Goal: Task Accomplishment & Management: Use online tool/utility

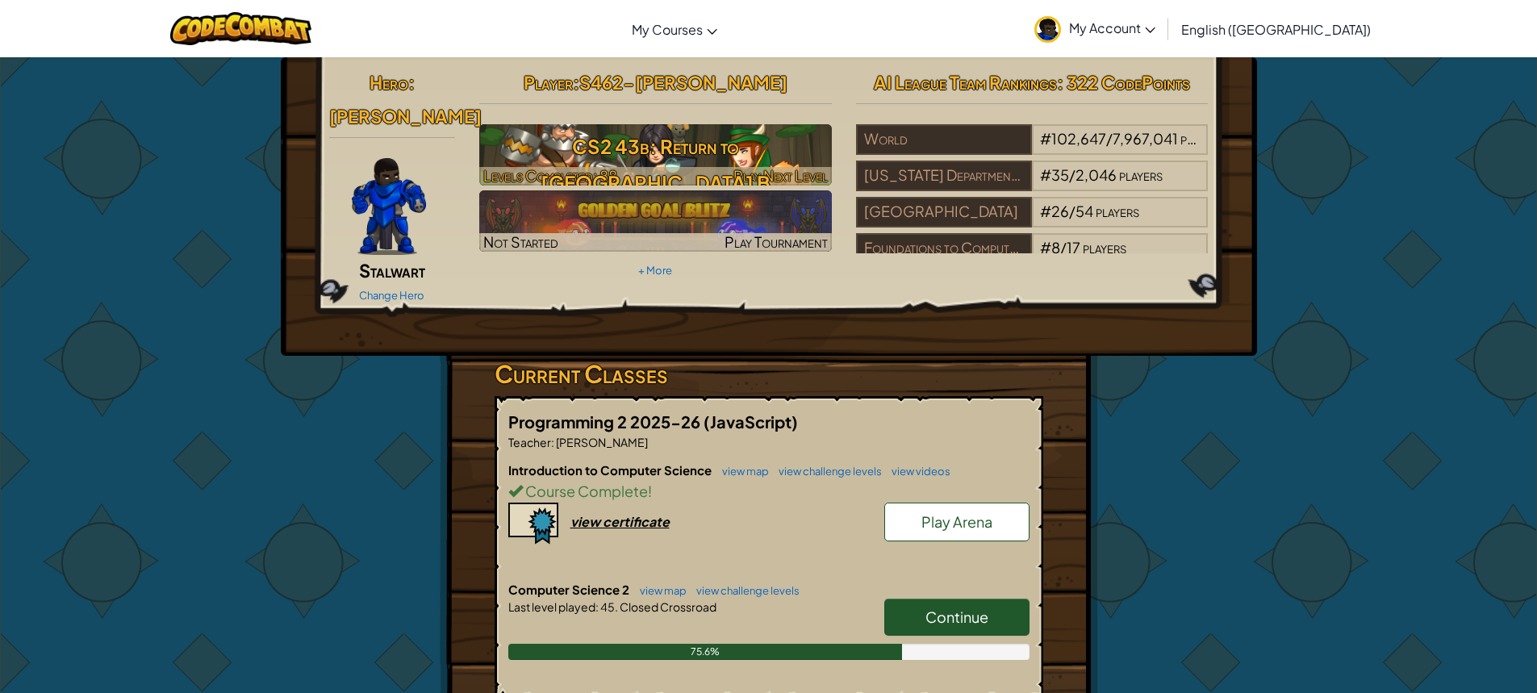
click at [805, 156] on h3 "CS2 43b: Return to [GEOGRAPHIC_DATA] B" at bounding box center [655, 164] width 353 height 73
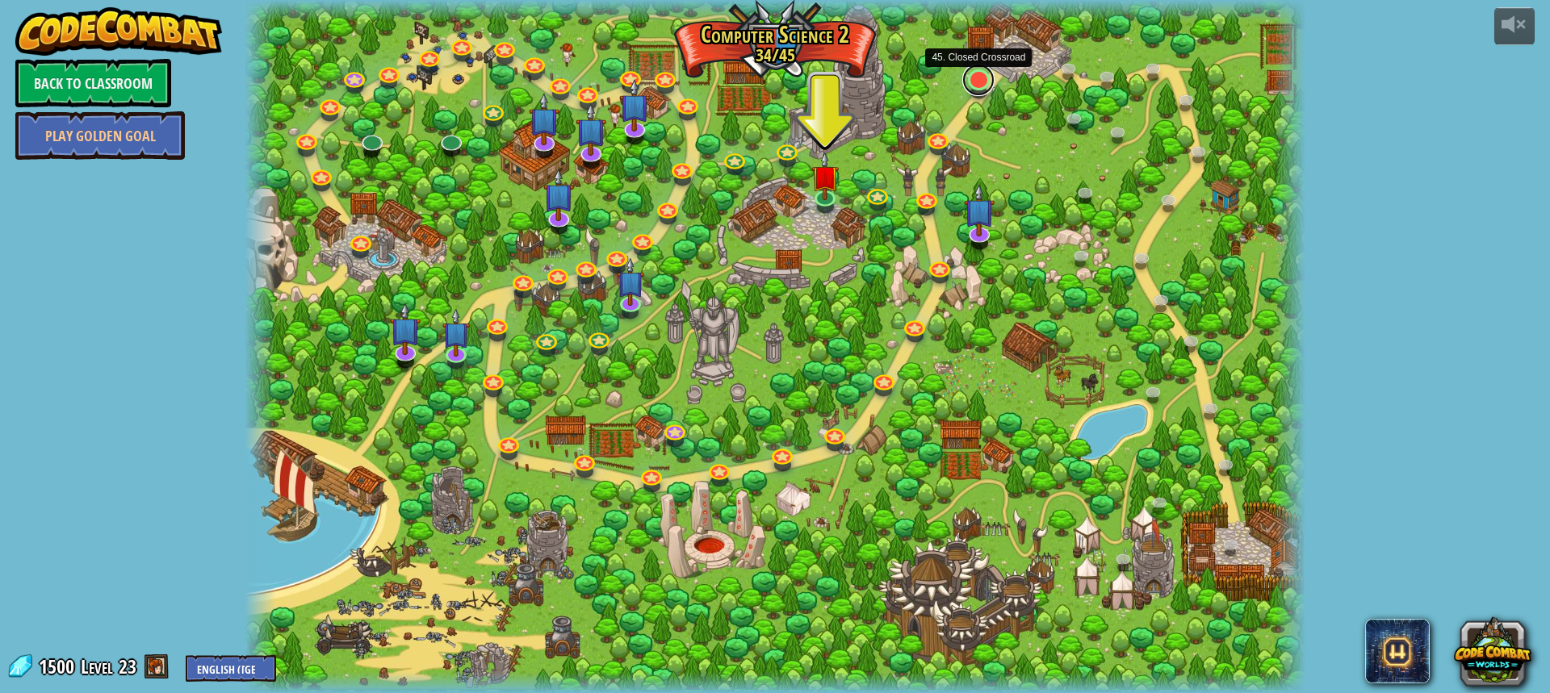
click at [977, 86] on link at bounding box center [978, 80] width 32 height 32
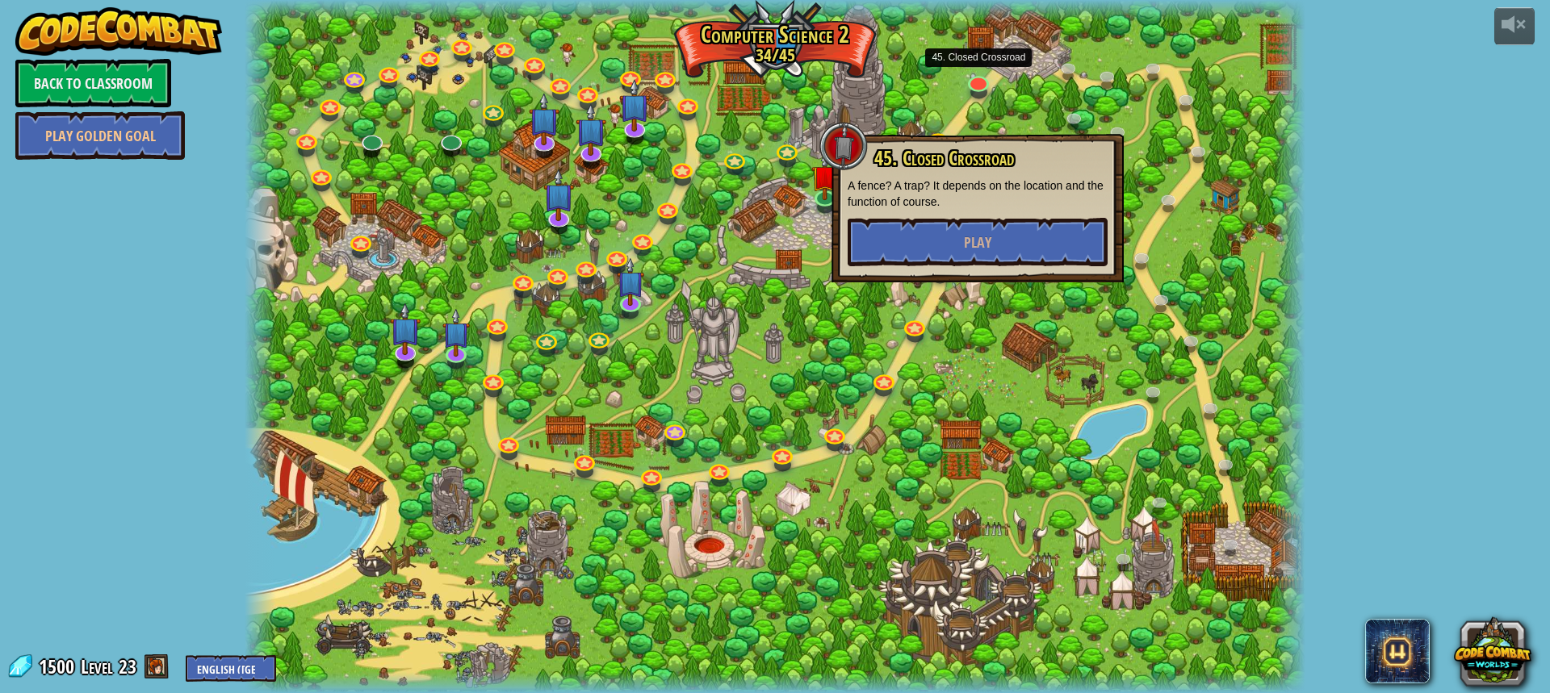
drag, startPoint x: 1005, startPoint y: 132, endPoint x: 990, endPoint y: 131, distance: 14.5
click at [1004, 132] on div at bounding box center [775, 346] width 1060 height 693
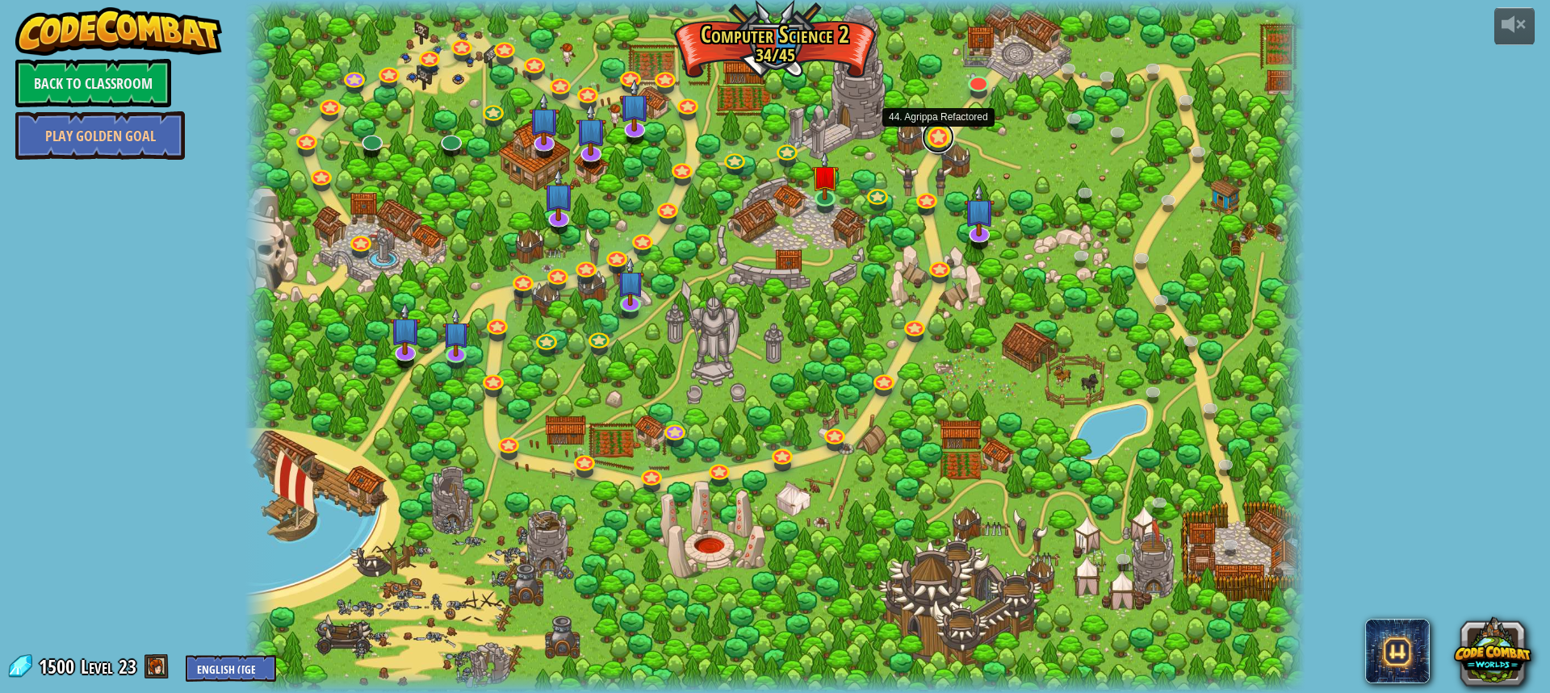
click at [939, 139] on link at bounding box center [938, 137] width 32 height 32
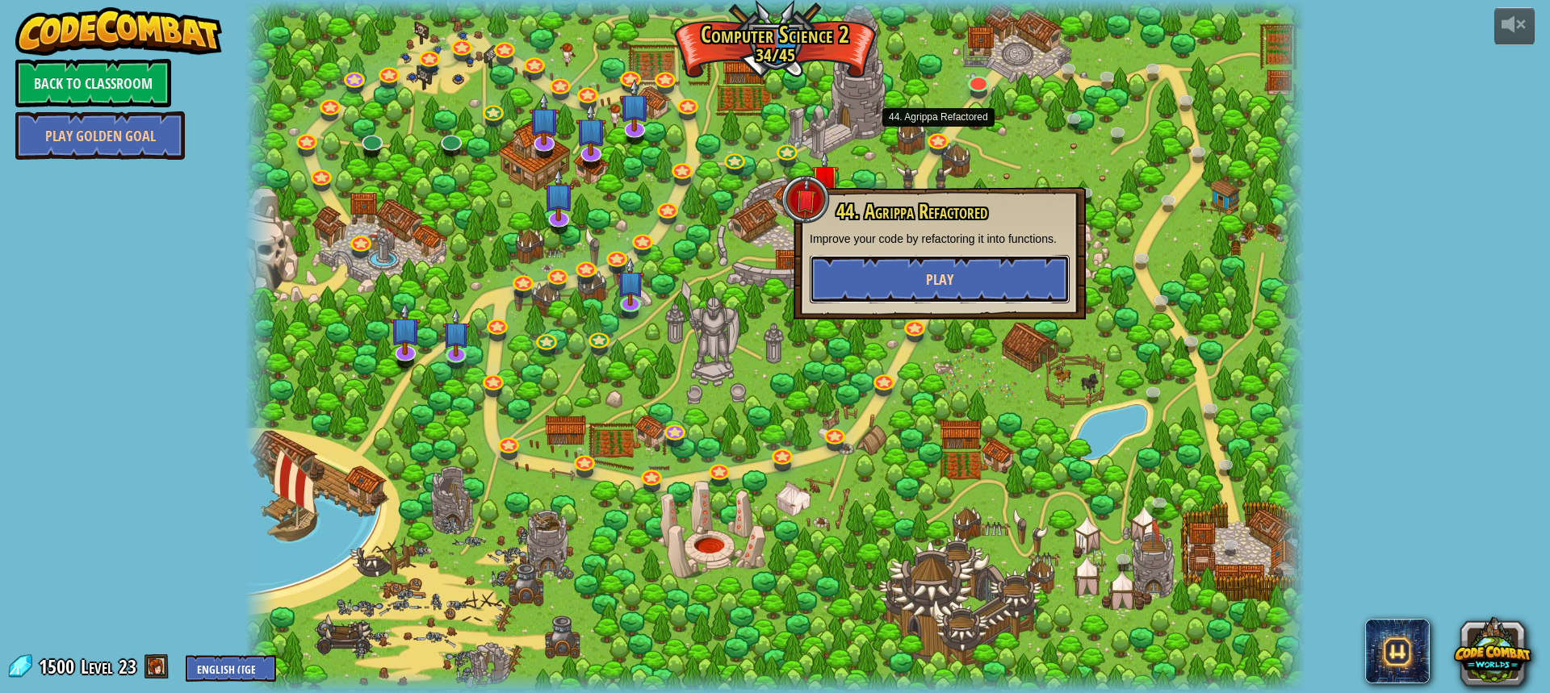
click at [909, 275] on button "Play" at bounding box center [939, 279] width 260 height 48
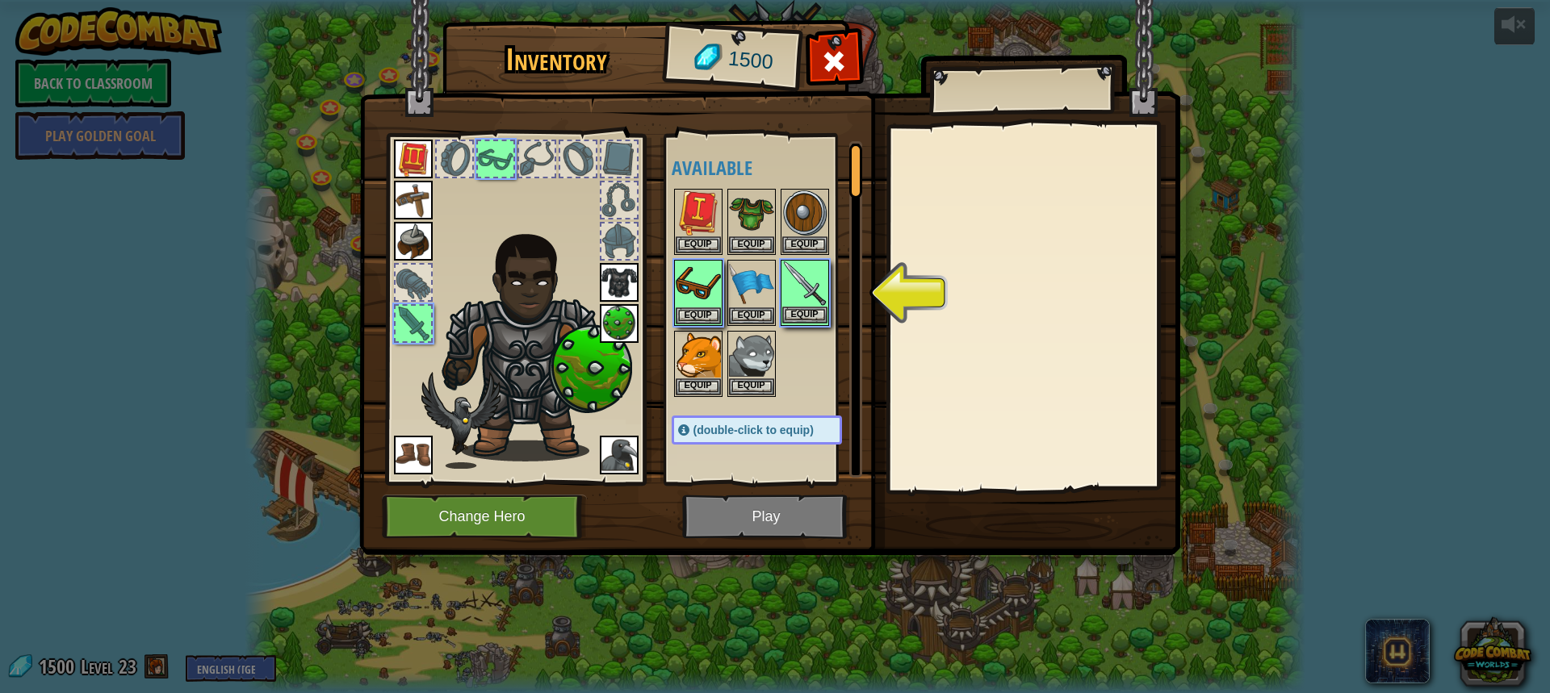
click at [814, 294] on img at bounding box center [804, 283] width 45 height 45
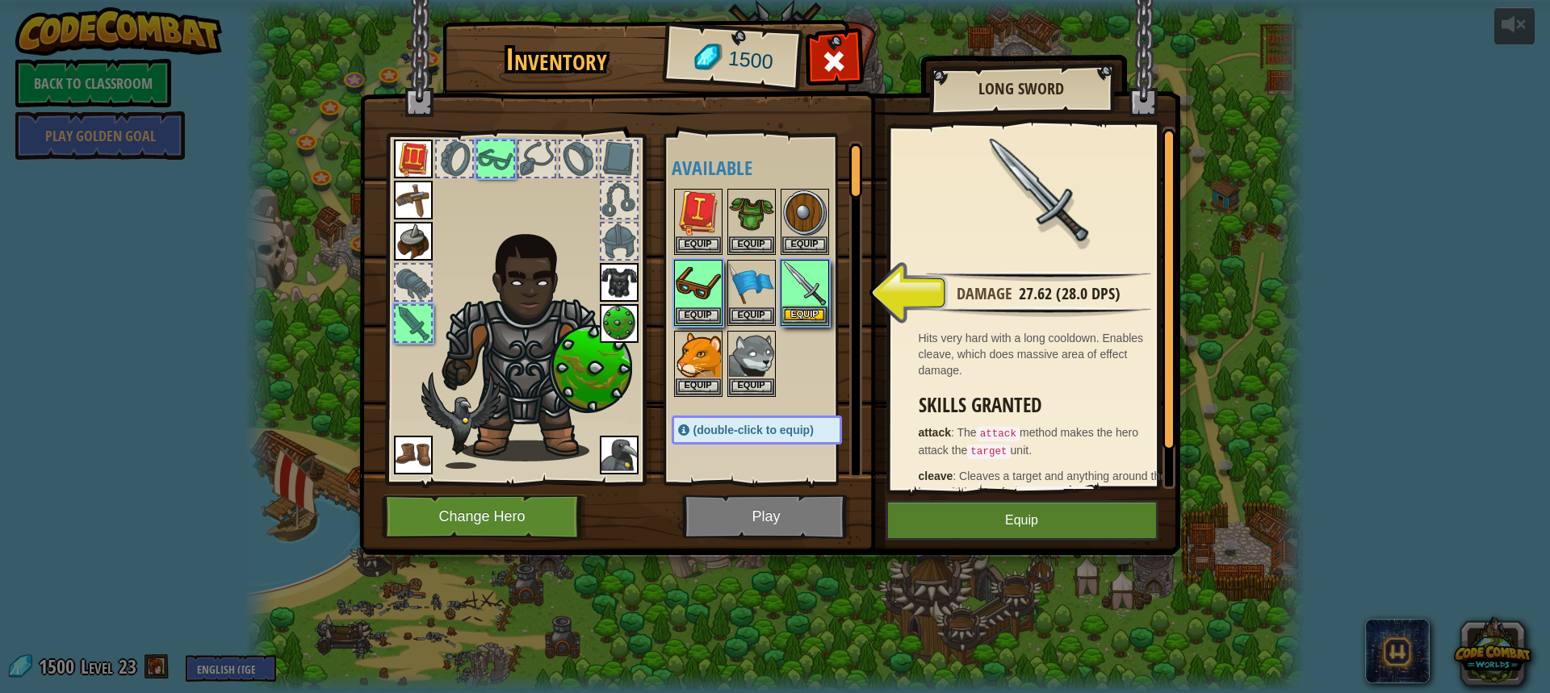
click at [798, 287] on img at bounding box center [804, 283] width 45 height 45
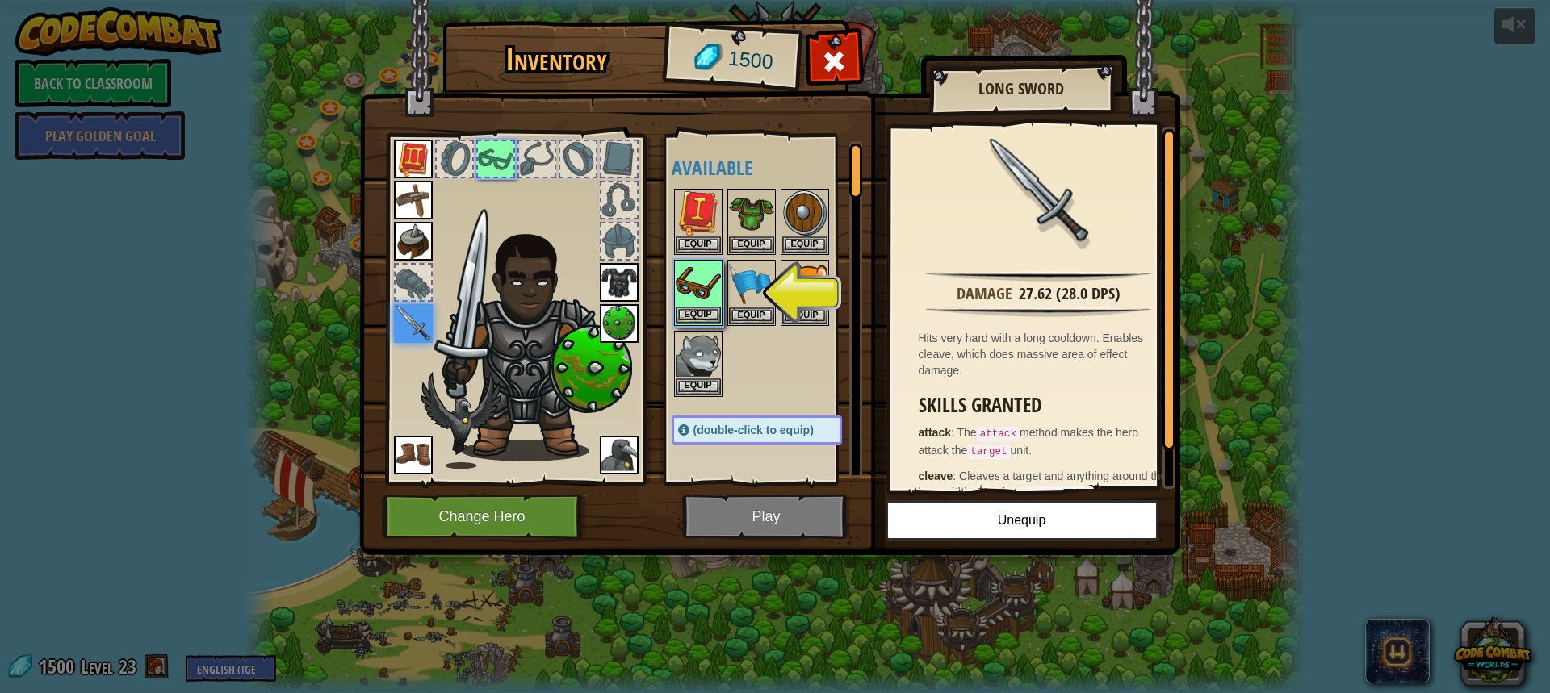
click at [696, 283] on img at bounding box center [698, 283] width 45 height 45
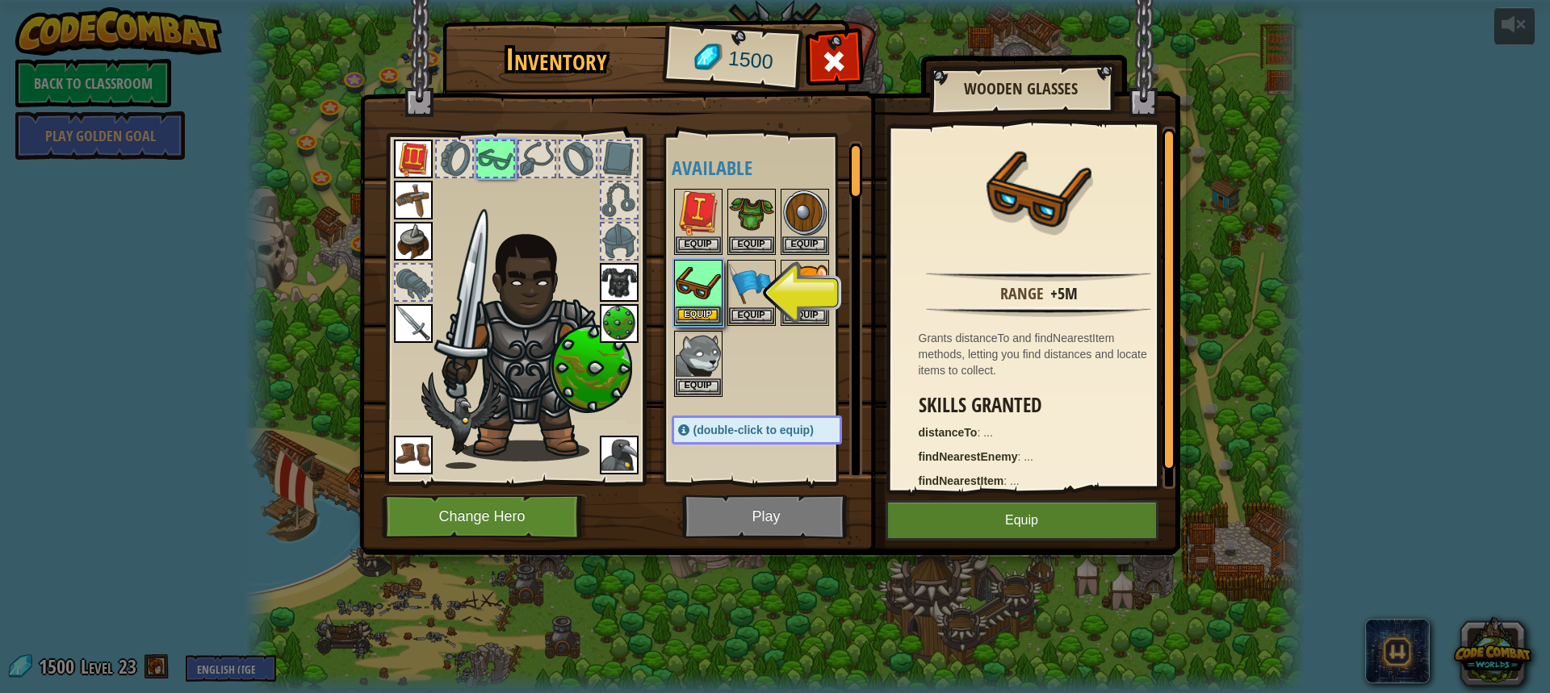
click at [696, 283] on img at bounding box center [698, 283] width 45 height 45
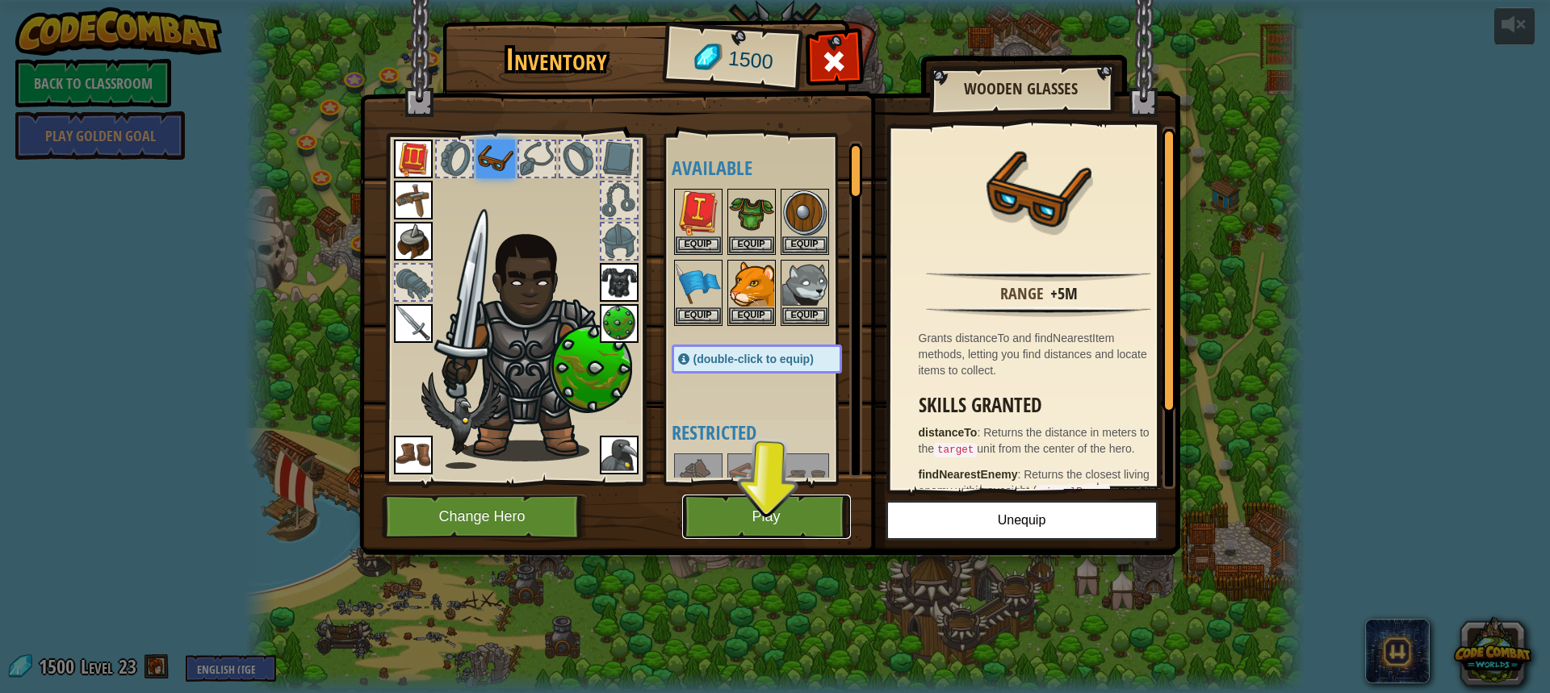
click at [783, 528] on button "Play" at bounding box center [766, 517] width 169 height 44
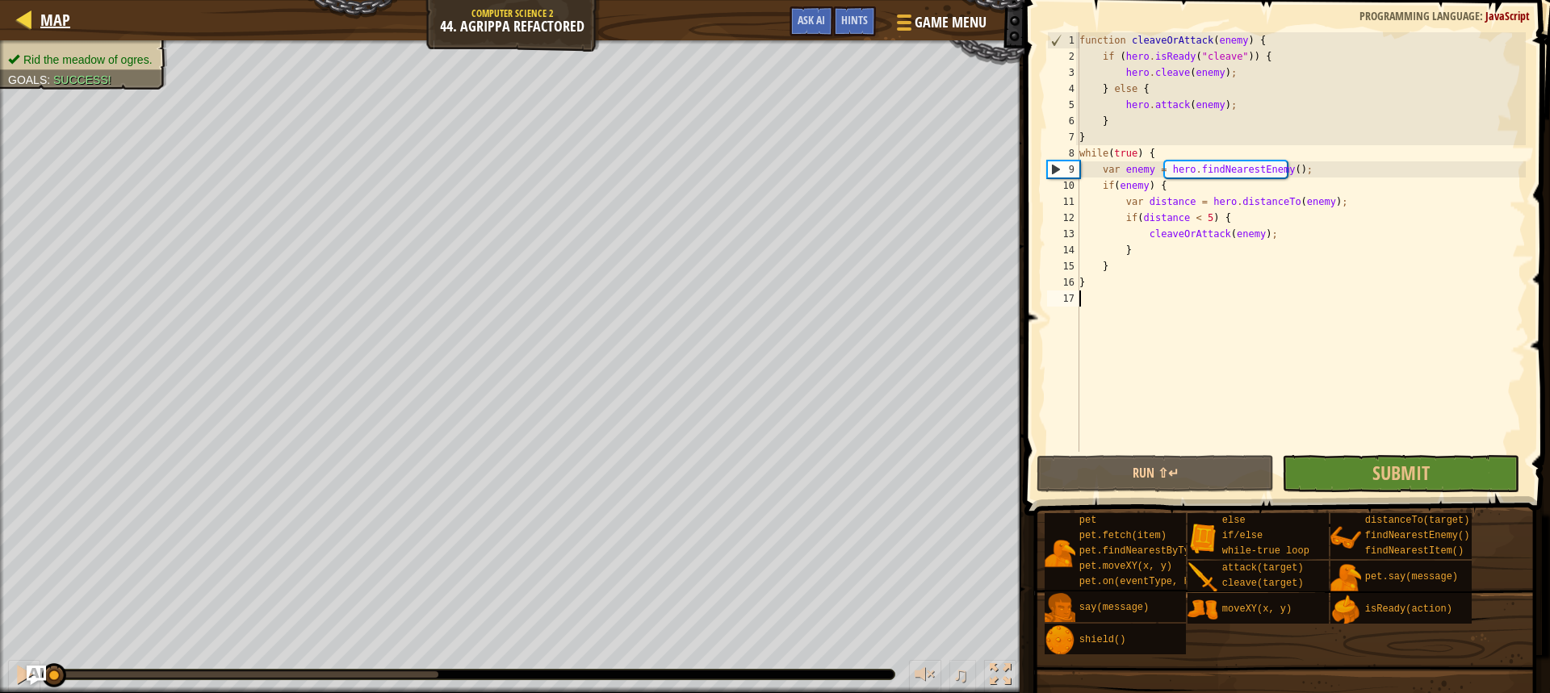
click at [40, 6] on div "Map" at bounding box center [51, 20] width 38 height 40
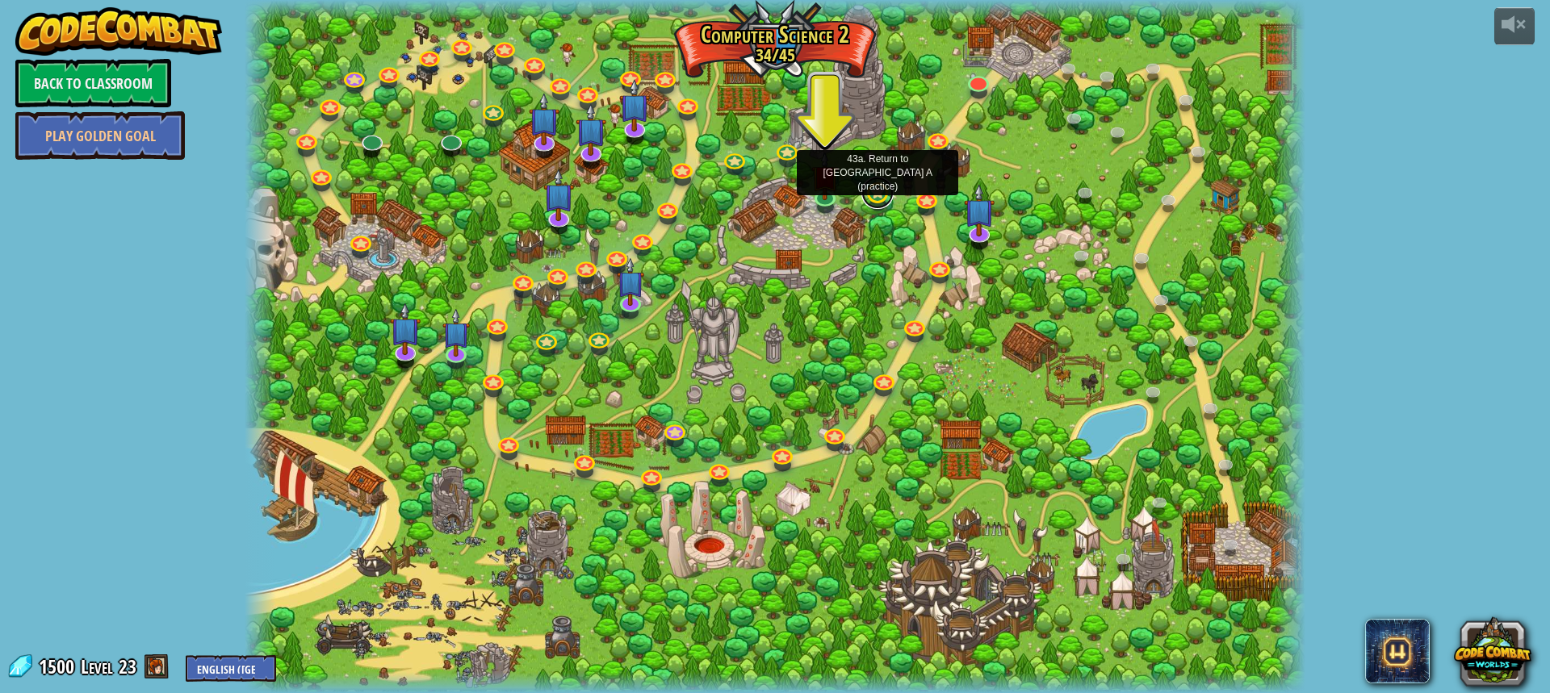
click at [884, 195] on link at bounding box center [877, 193] width 32 height 32
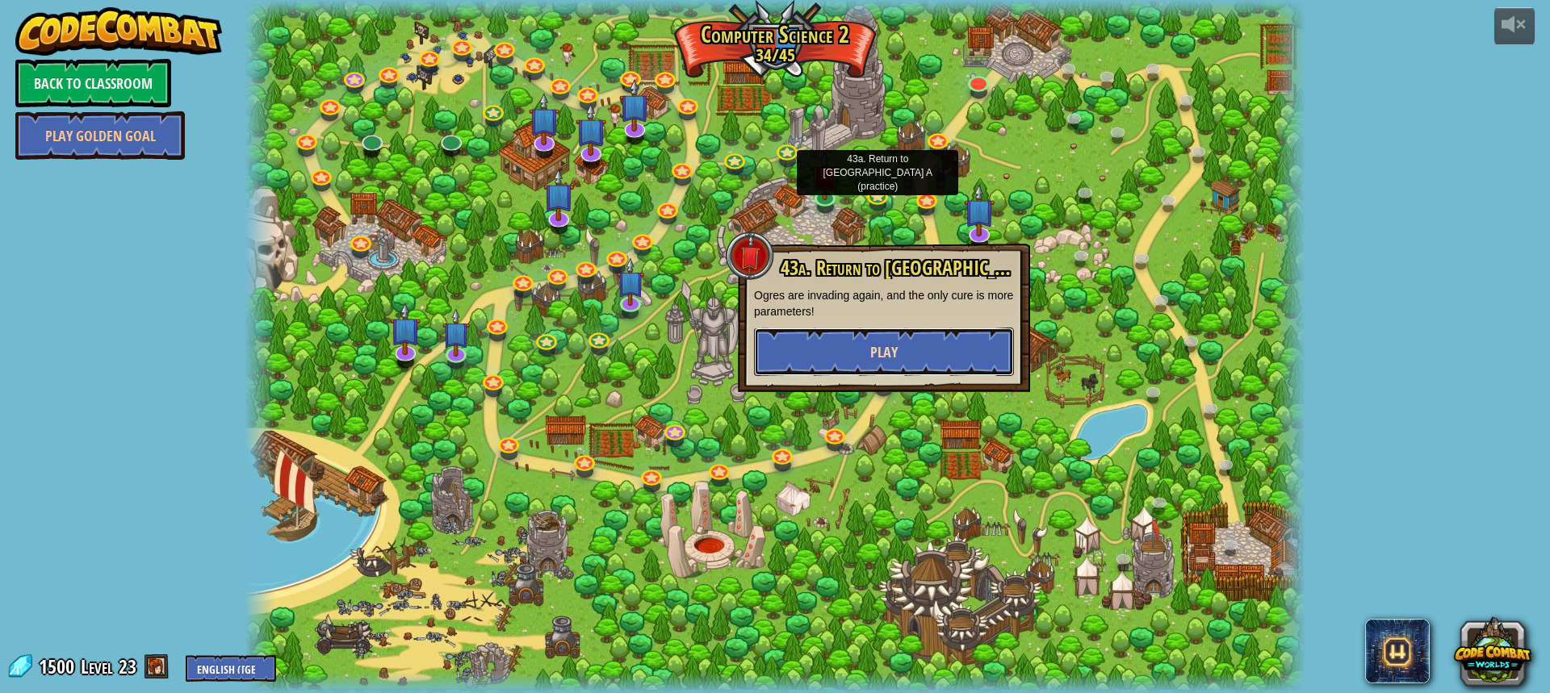
click at [922, 344] on button "Play" at bounding box center [884, 352] width 260 height 48
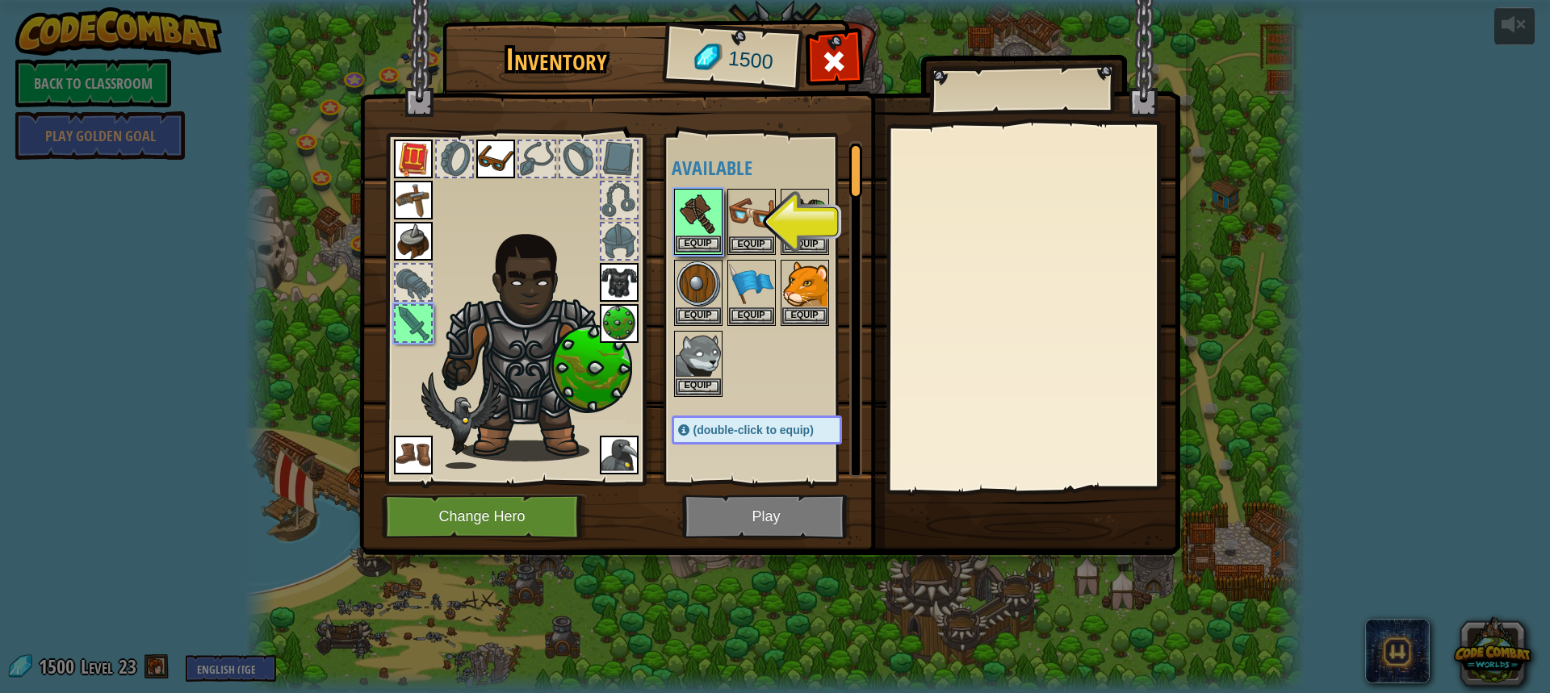
click at [685, 192] on img at bounding box center [698, 212] width 45 height 45
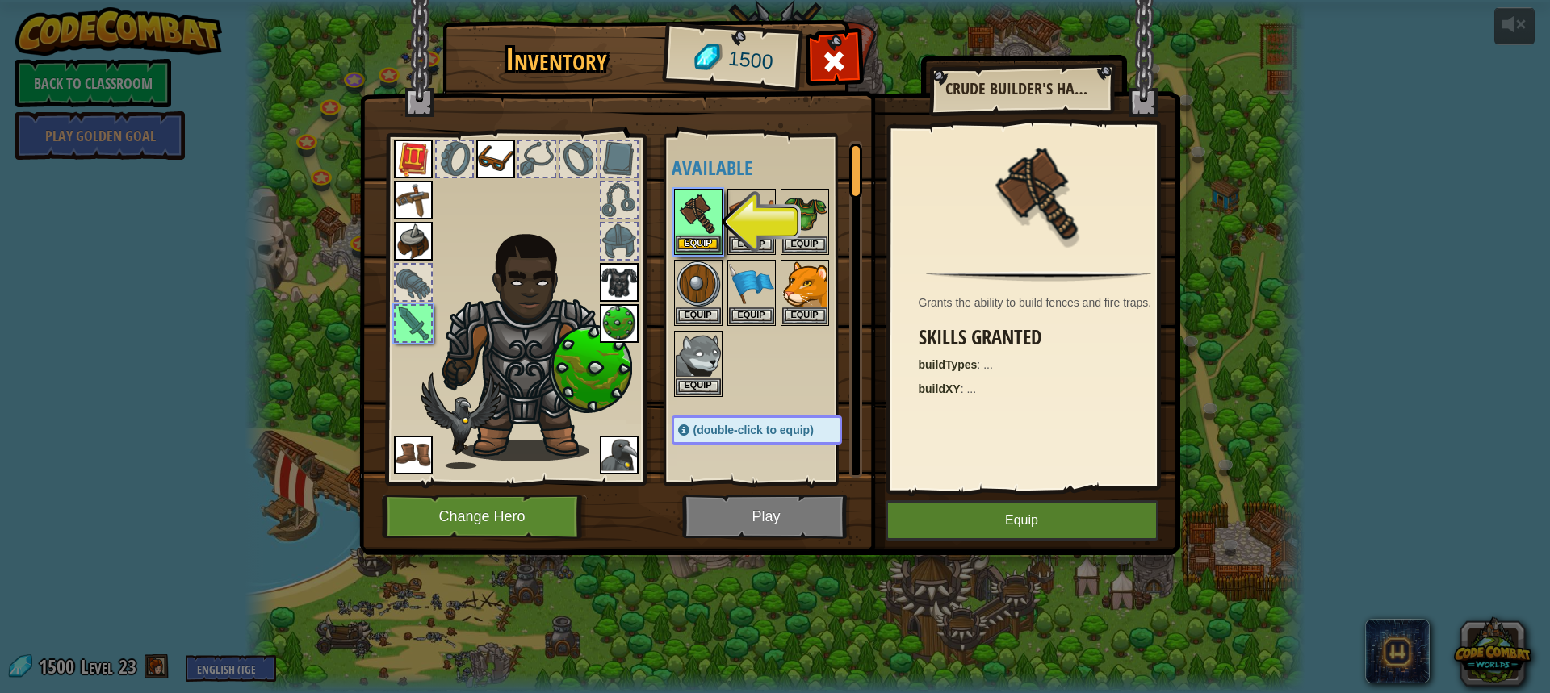
click at [685, 192] on img at bounding box center [698, 212] width 45 height 45
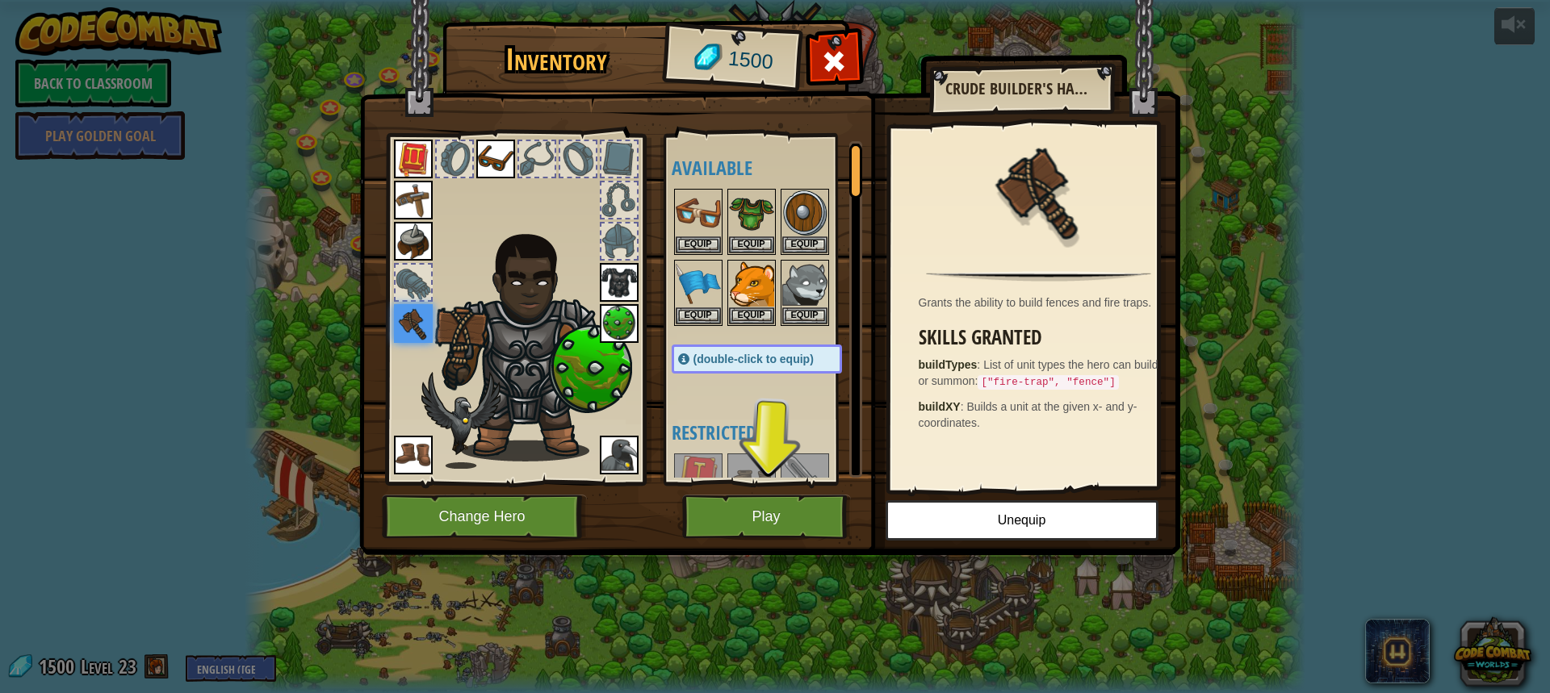
click at [713, 541] on img at bounding box center [769, 262] width 821 height 586
click at [713, 533] on button "Play" at bounding box center [766, 517] width 169 height 44
